Goal: Find specific fact: Find specific fact

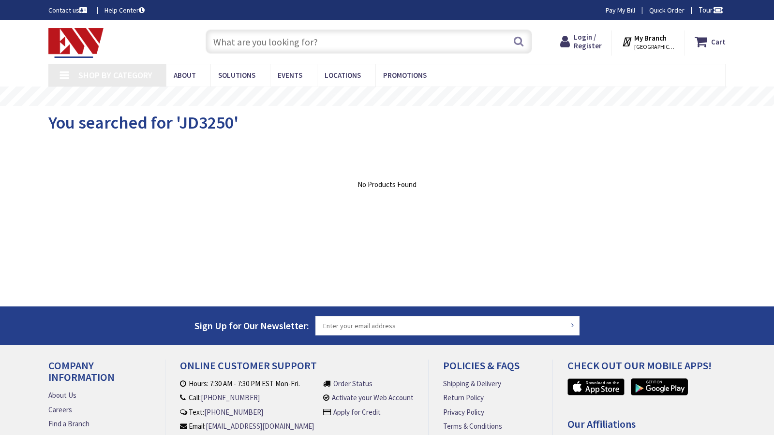
type input "[GEOGRAPHIC_DATA], [STREET_ADDRESS]"
